Goal: Information Seeking & Learning: Find specific page/section

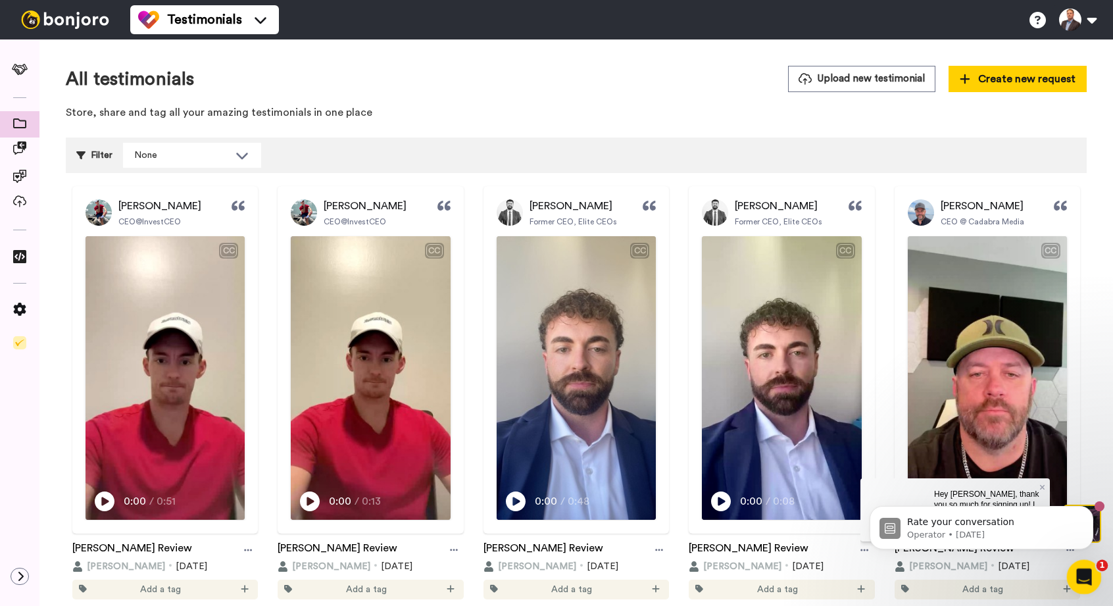
click at [1084, 570] on icon "Open Intercom Messenger" at bounding box center [1083, 576] width 22 height 22
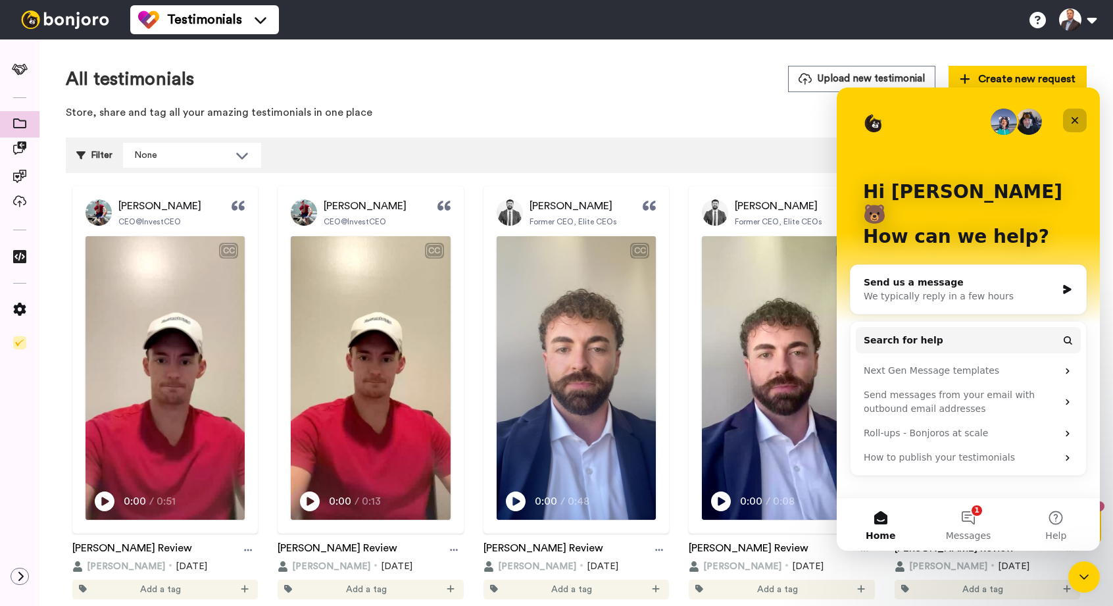
click at [1081, 118] on div "Close" at bounding box center [1075, 121] width 24 height 24
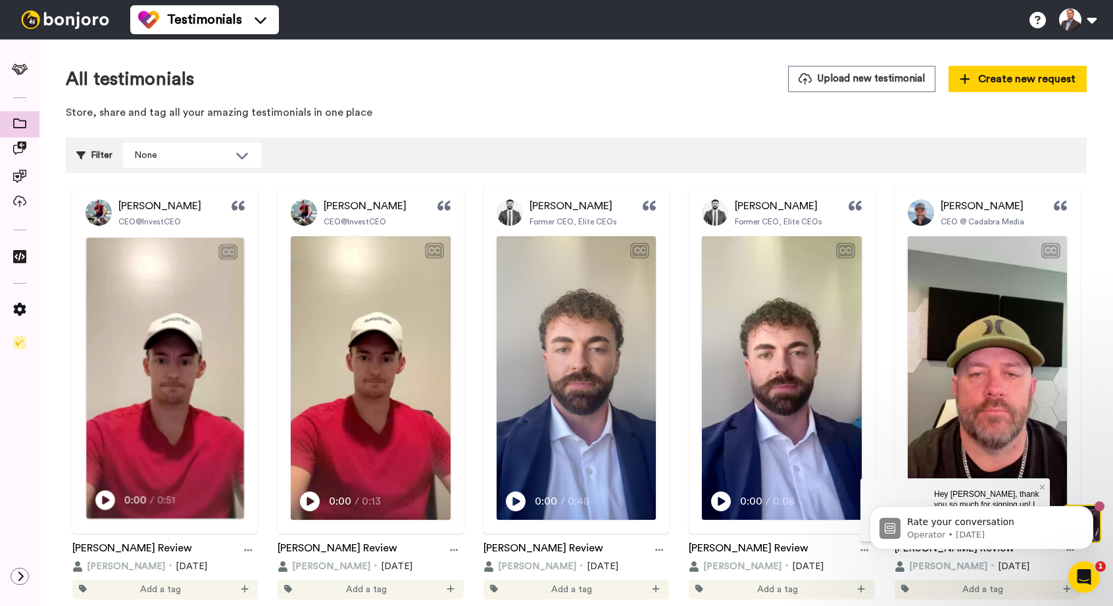
click at [112, 506] on icon at bounding box center [105, 500] width 20 height 20
click at [117, 481] on span "I've been lucky enough to know Ben for almost five years now, and he's done" at bounding box center [165, 467] width 140 height 41
click at [527, 504] on div "Play/Pause 0:00 / 0:48" at bounding box center [549, 500] width 84 height 18
click at [546, 381] on video at bounding box center [576, 378] width 158 height 281
click at [1033, 483] on html "Rate your conversation Operator • 1w ago" at bounding box center [981, 524] width 263 height 92
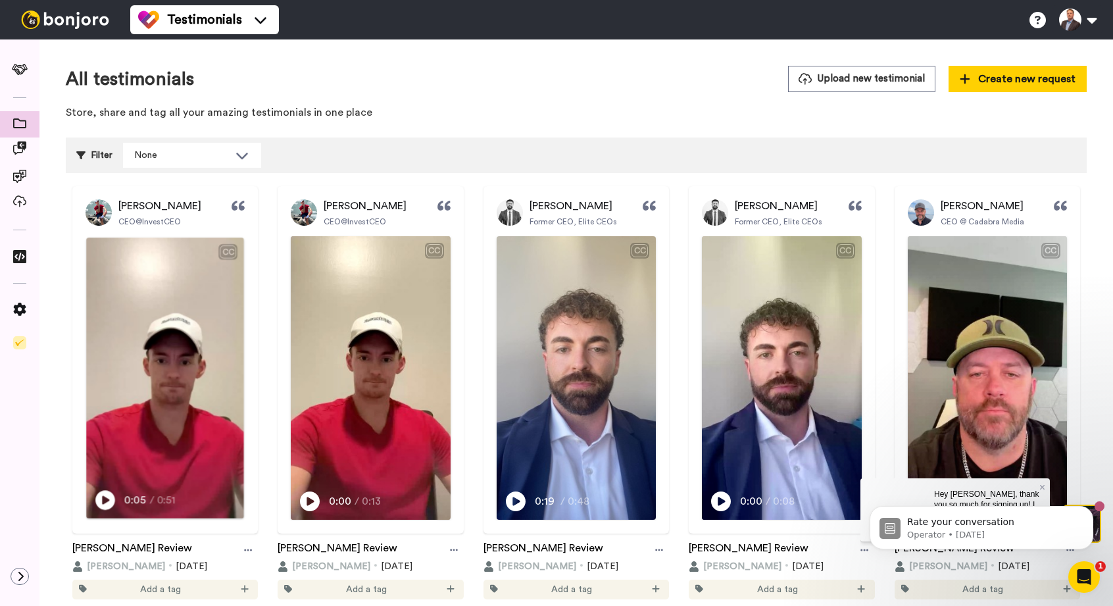
click at [1033, 483] on html "Rate your conversation Operator • 1w ago" at bounding box center [981, 524] width 263 height 92
click at [1092, 512] on icon "Dismiss notification" at bounding box center [1089, 509] width 7 height 7
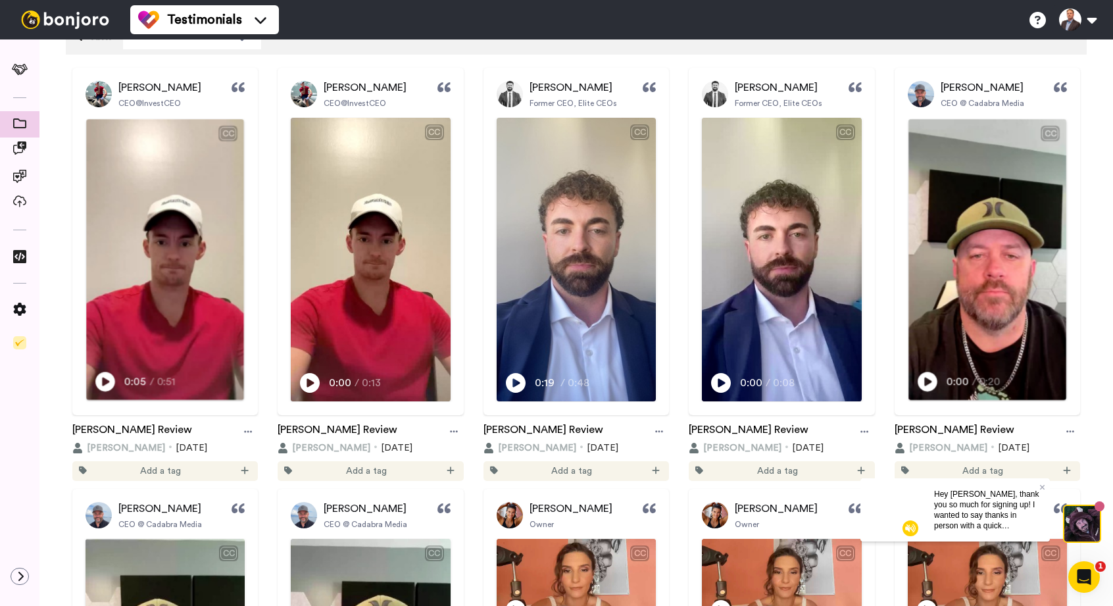
scroll to position [131, 0]
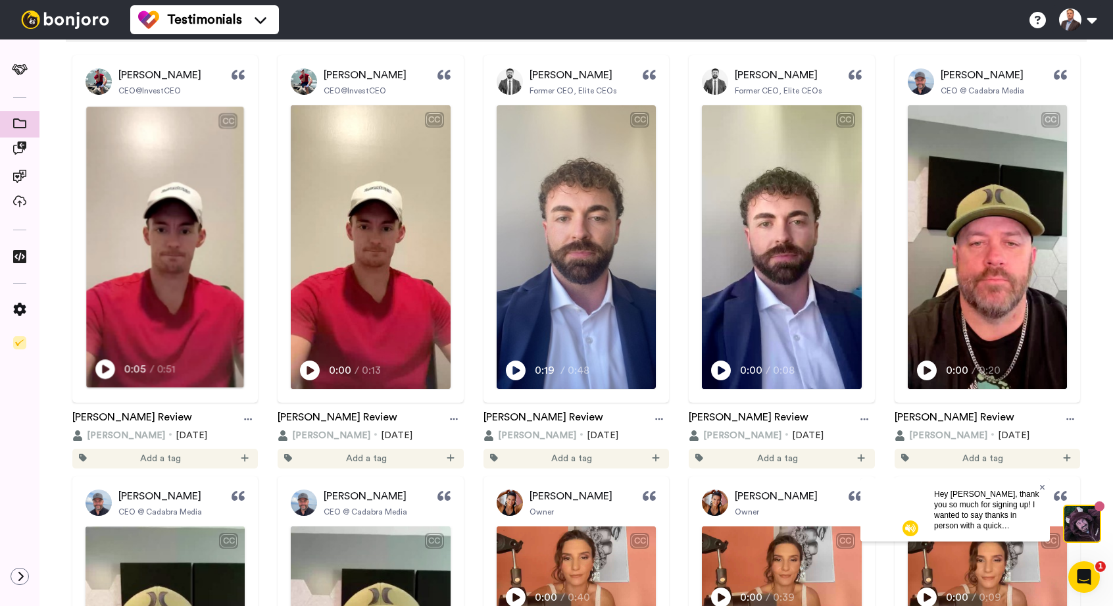
click at [1044, 489] on icon at bounding box center [1042, 486] width 5 height 5
click at [1093, 520] on img at bounding box center [1083, 524] width 36 height 36
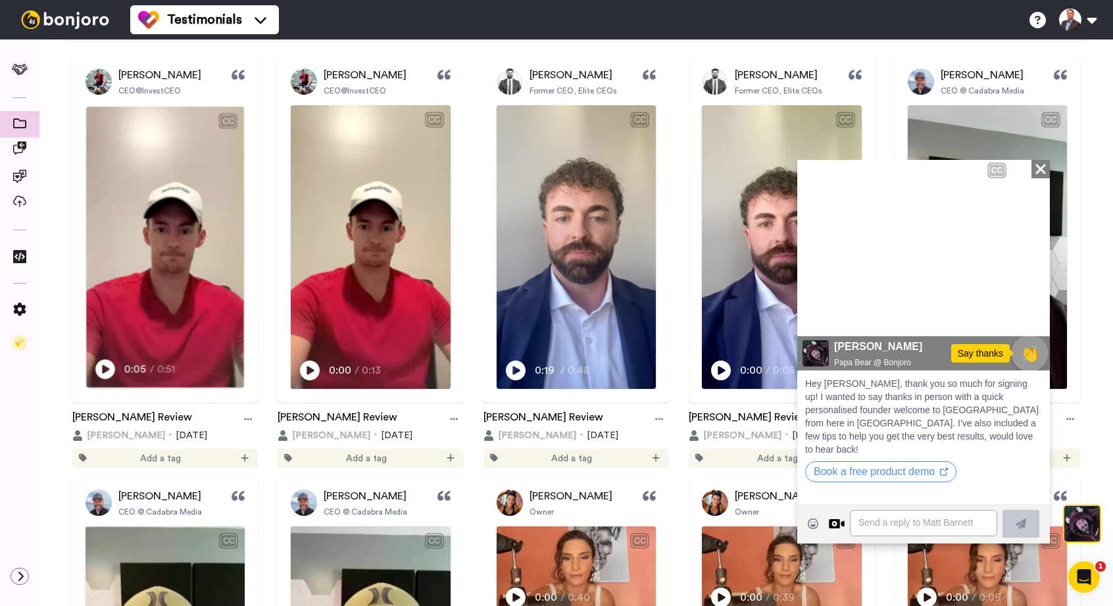
click at [1032, 355] on span "👏" at bounding box center [1030, 353] width 35 height 23
click at [1040, 165] on icon "Close" at bounding box center [1040, 169] width 13 height 16
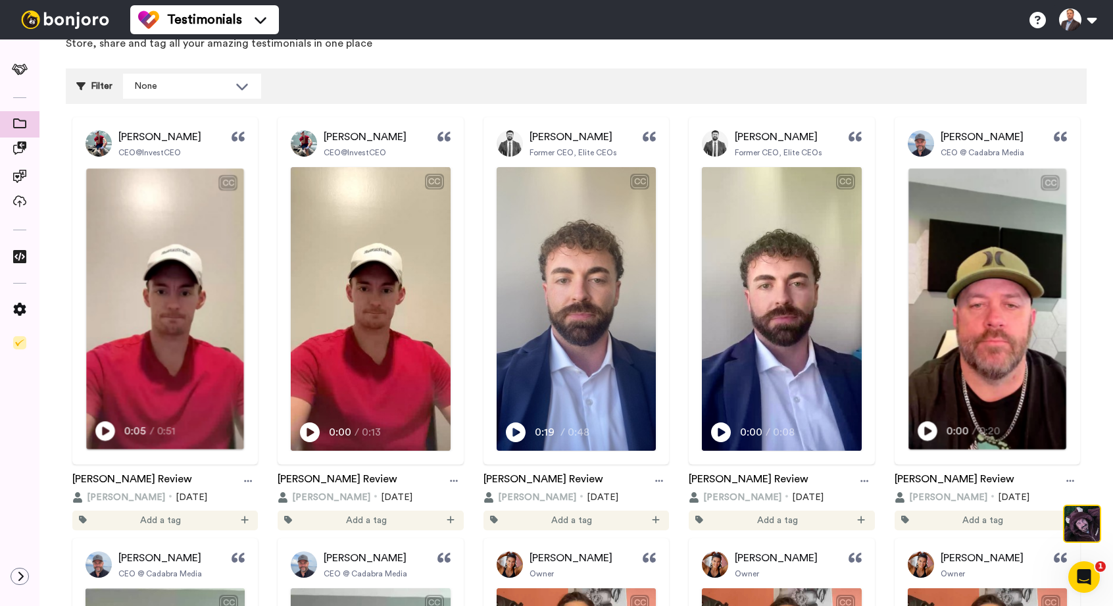
scroll to position [0, 0]
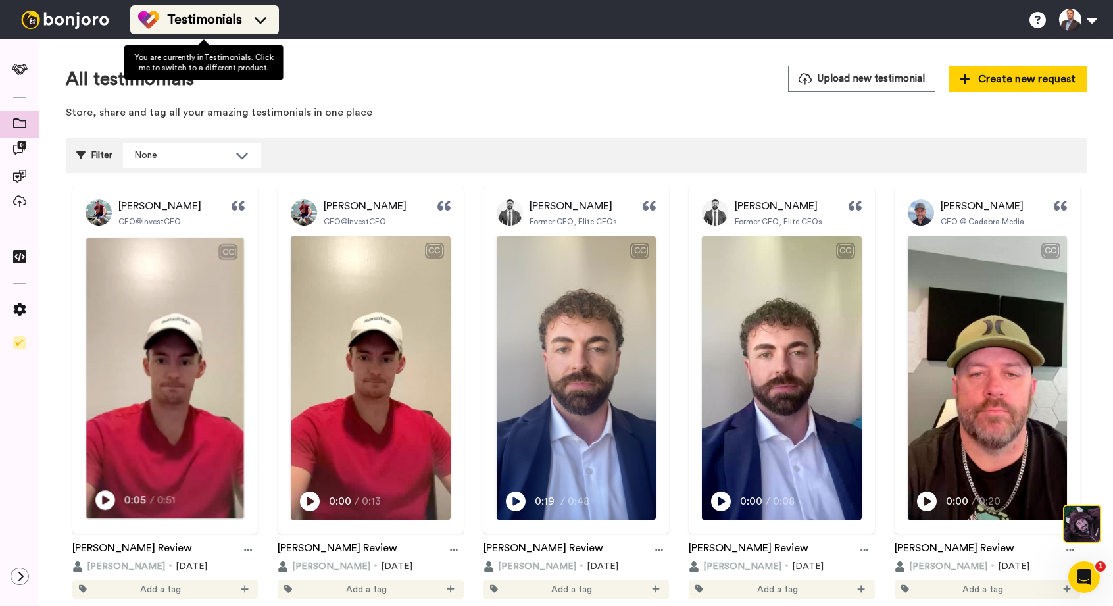
click at [272, 33] on li "Testimonials" at bounding box center [204, 19] width 149 height 29
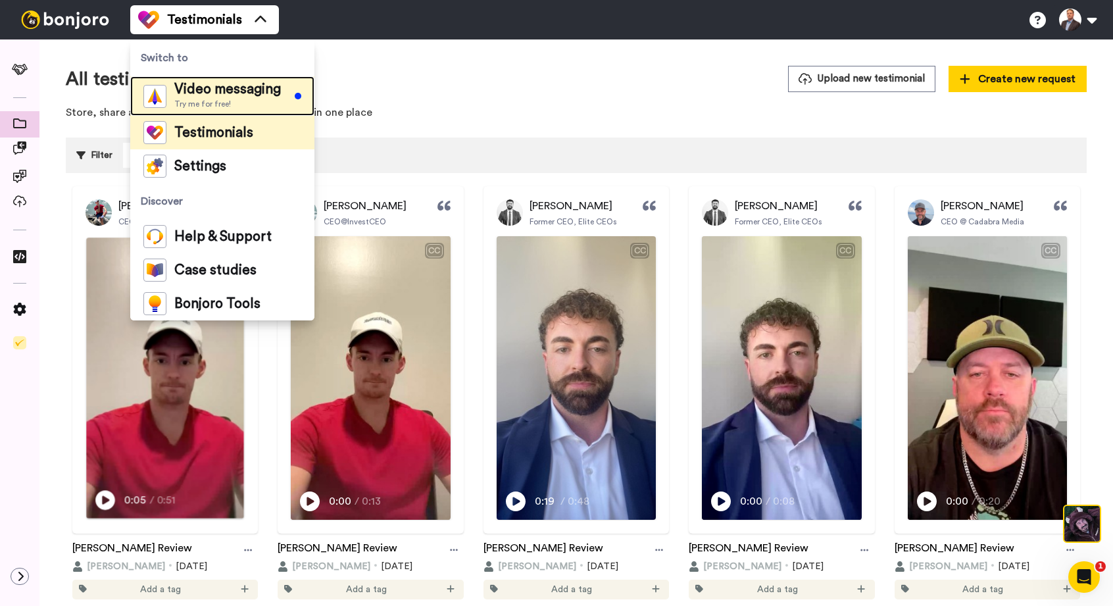
click at [257, 85] on span "Video messaging" at bounding box center [227, 89] width 107 height 13
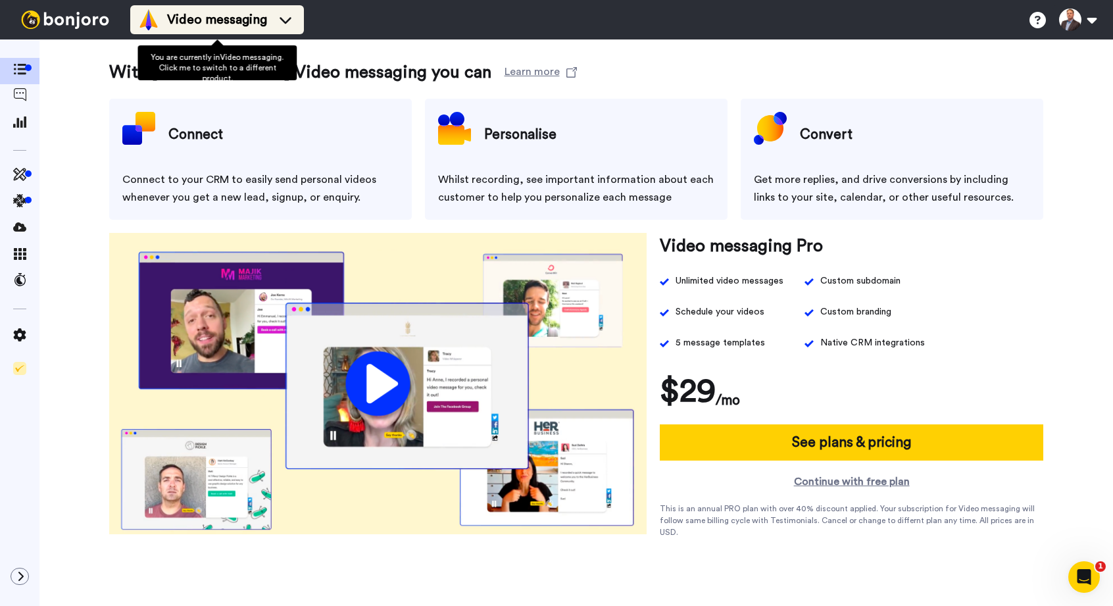
click at [247, 16] on span "Video messaging" at bounding box center [217, 20] width 100 height 18
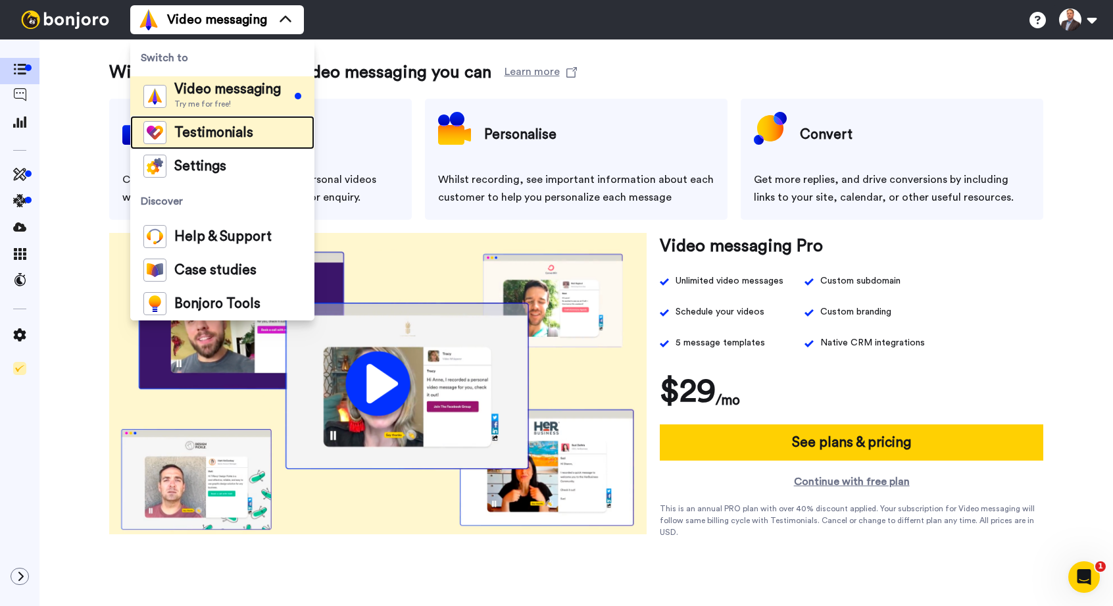
click at [200, 128] on span "Testimonials" at bounding box center [213, 132] width 79 height 13
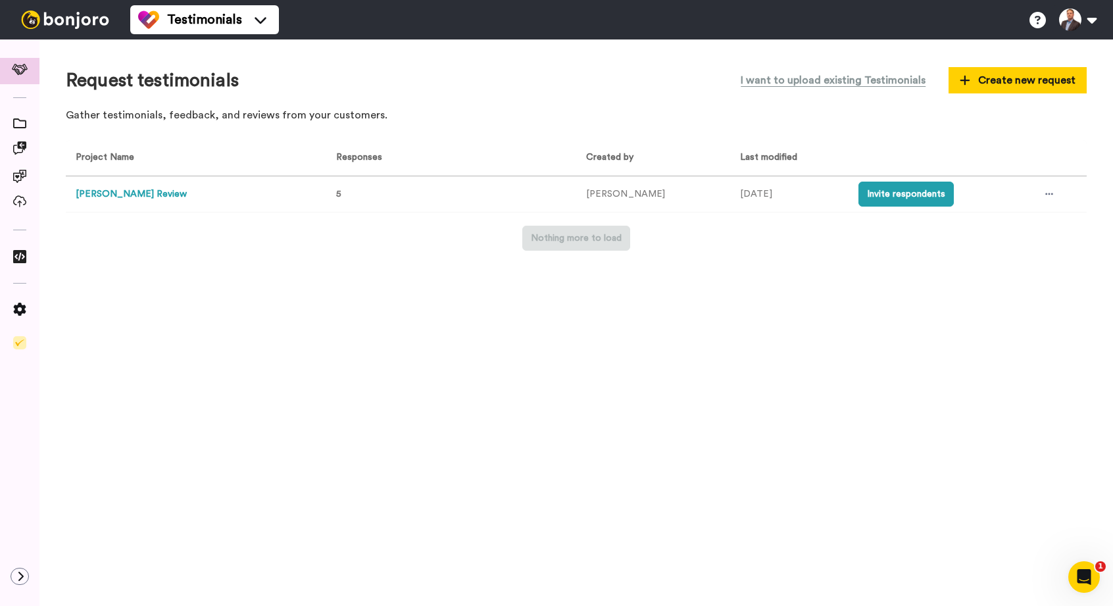
click at [139, 193] on button "Ben Sturtevant Review" at bounding box center [131, 195] width 111 height 14
